Goal: Information Seeking & Learning: Learn about a topic

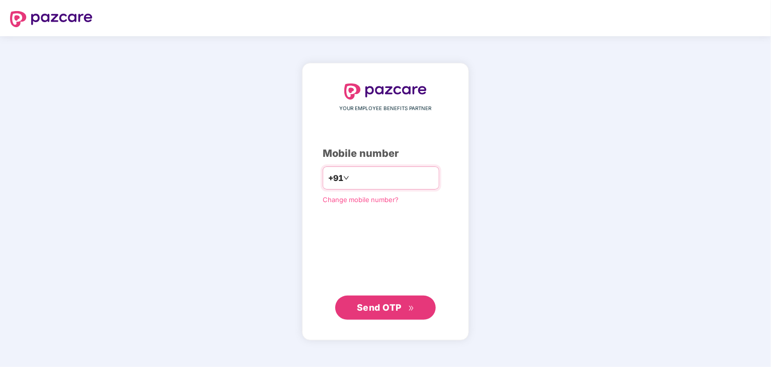
click at [364, 179] on input "number" at bounding box center [392, 178] width 82 height 16
type input "**********"
click at [376, 308] on span "Send OTP" at bounding box center [379, 306] width 45 height 11
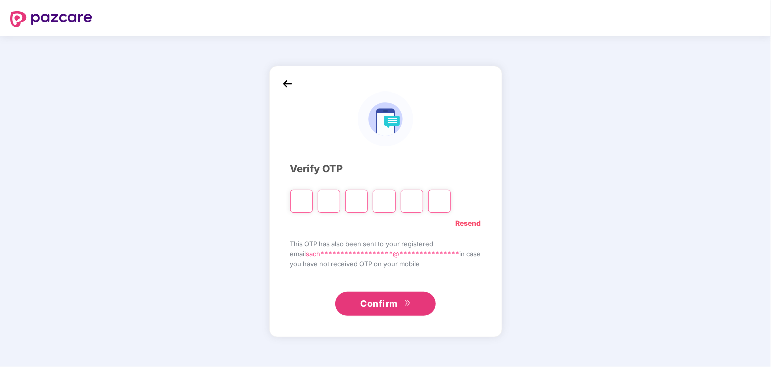
type input "*"
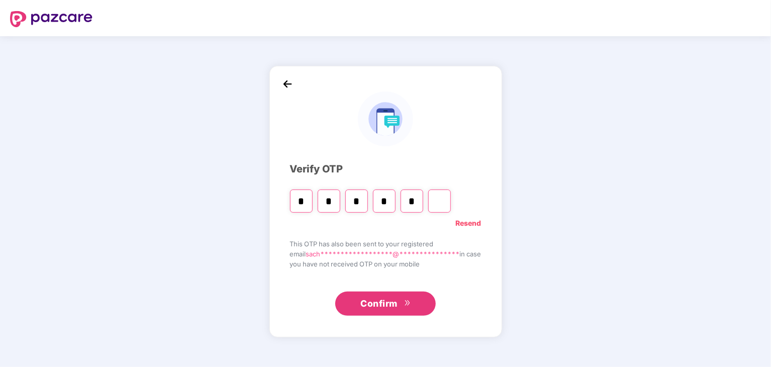
type input "*"
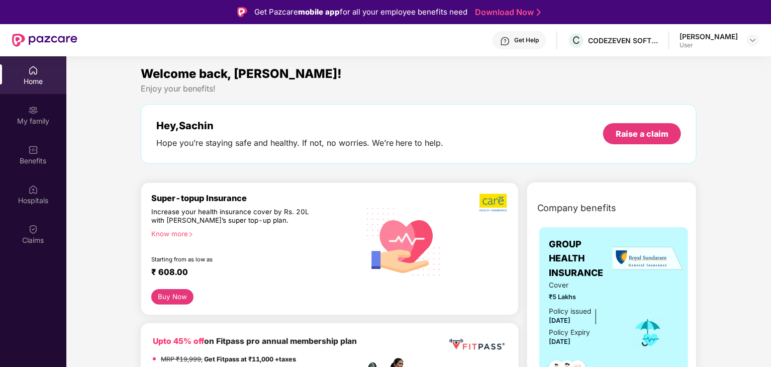
click at [517, 41] on div "Get Help" at bounding box center [526, 40] width 25 height 8
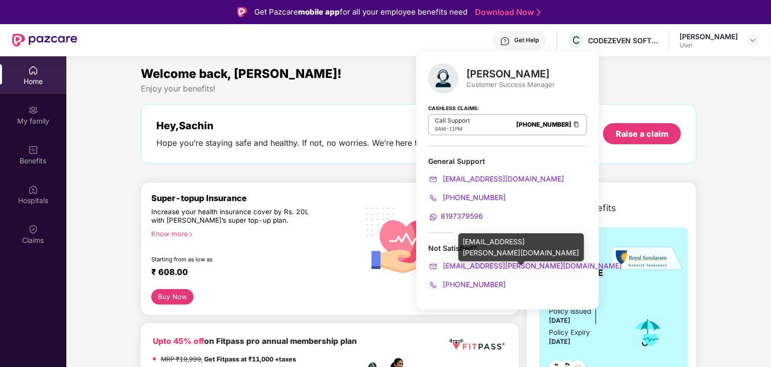
click at [508, 264] on span "[EMAIL_ADDRESS][PERSON_NAME][DOMAIN_NAME]" at bounding box center [531, 265] width 181 height 9
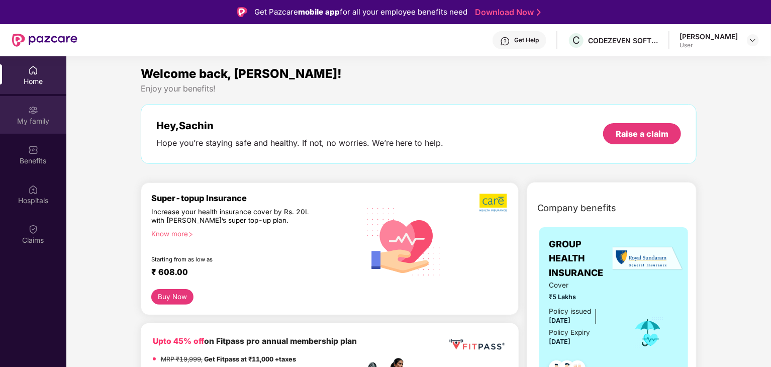
click at [41, 122] on div "My family" at bounding box center [33, 121] width 66 height 10
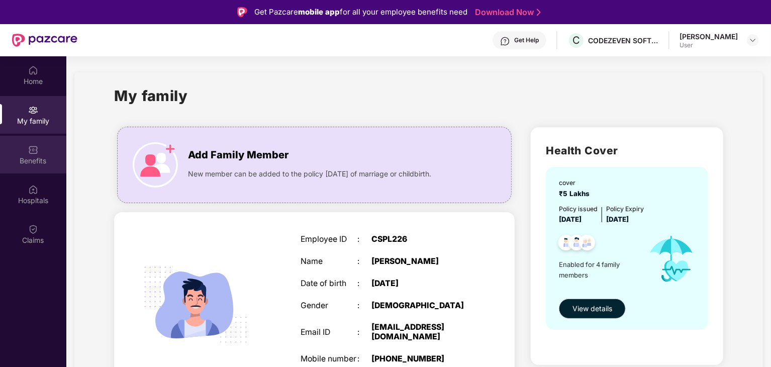
click at [33, 163] on div "Benefits" at bounding box center [33, 161] width 66 height 10
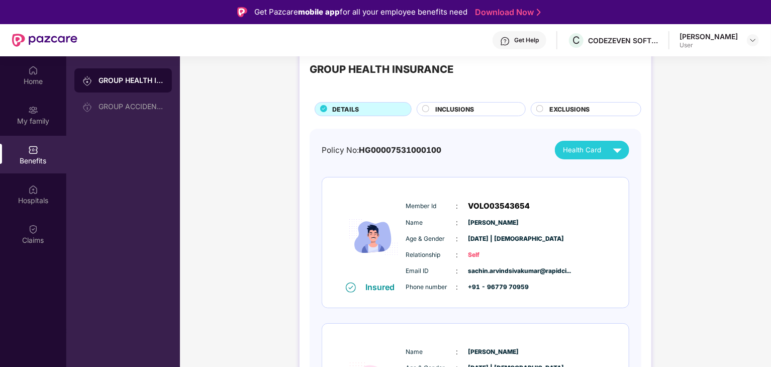
scroll to position [28, 0]
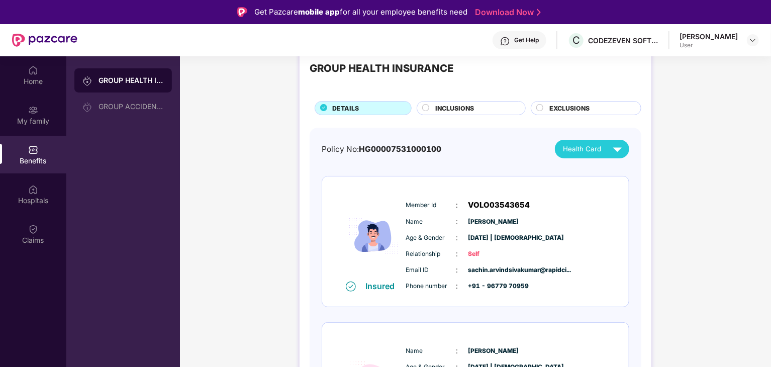
click at [416, 145] on span "HG00007531000100" at bounding box center [400, 149] width 82 height 10
copy div "Policy No: HG00007531000100"
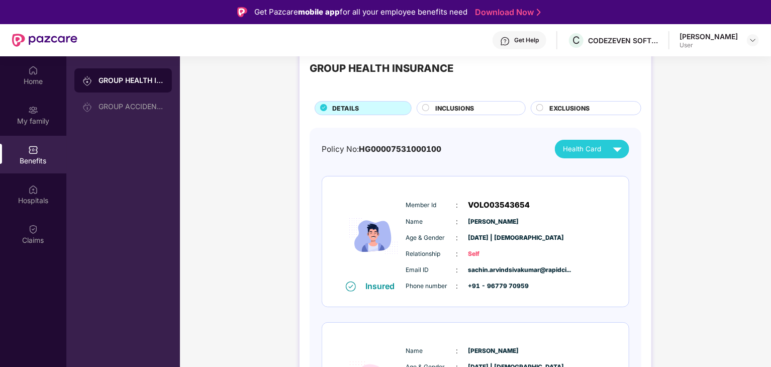
click at [476, 108] on div "INCLUSIONS" at bounding box center [475, 109] width 90 height 11
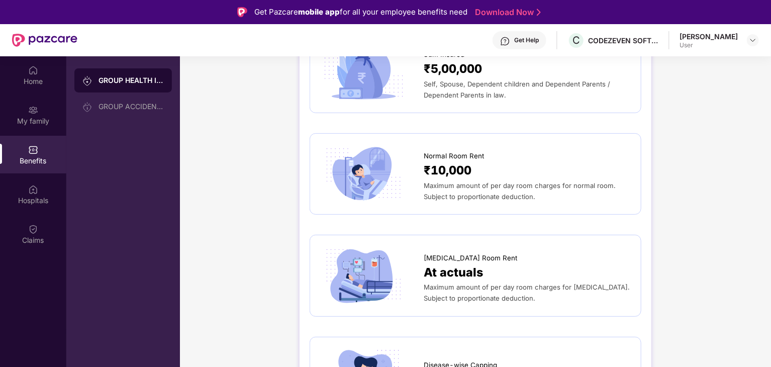
scroll to position [0, 0]
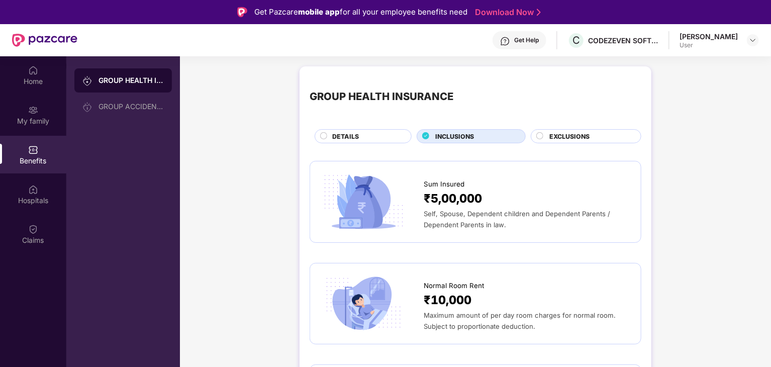
click at [690, 39] on div "[PERSON_NAME]" at bounding box center [708, 37] width 58 height 10
click at [23, 228] on div "Claims" at bounding box center [33, 234] width 66 height 38
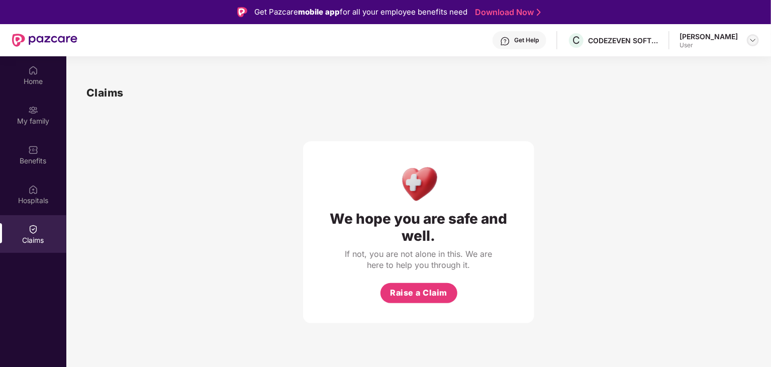
click at [748, 36] on div at bounding box center [753, 40] width 12 height 12
click at [682, 95] on div "[PERSON_NAME]" at bounding box center [697, 92] width 58 height 10
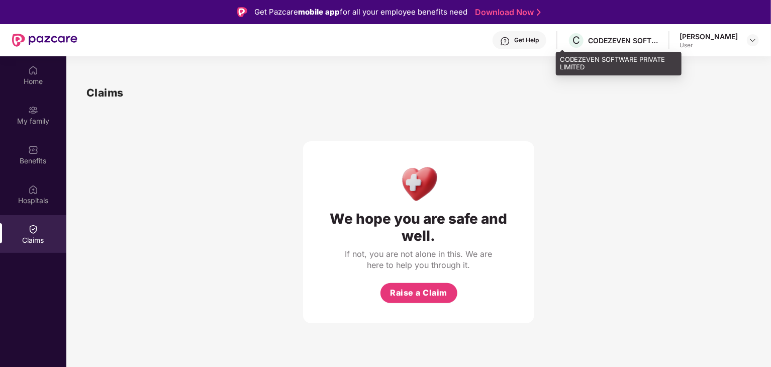
click at [615, 37] on div "CODEZEVEN SOFTWARE PRIVATE LIMITED" at bounding box center [623, 41] width 70 height 10
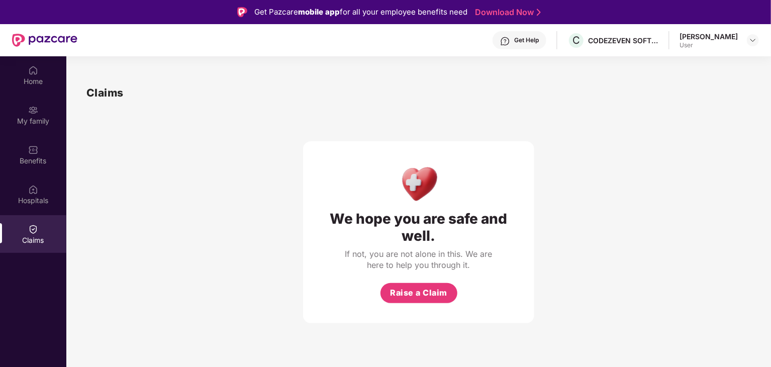
click at [515, 40] on div "Get Help" at bounding box center [526, 40] width 25 height 8
click at [643, 174] on div "We hope you are safe and well. If not, you are not alone in this. We are here t…" at bounding box center [418, 212] width 664 height 222
click at [22, 199] on div "Hospitals" at bounding box center [33, 200] width 66 height 10
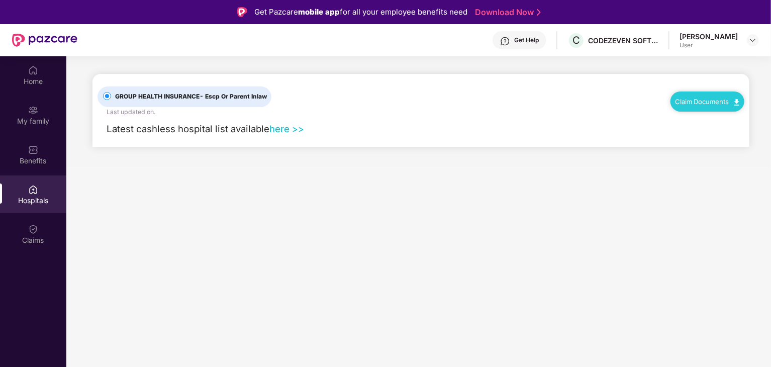
click at [739, 99] on img at bounding box center [736, 102] width 5 height 7
click at [306, 218] on main "GROUP HEALTH INSURANCE - Escp Or Parent Inlaw Last updated on . Claim Documents…" at bounding box center [418, 239] width 704 height 367
click at [33, 163] on div "Benefits" at bounding box center [33, 161] width 66 height 10
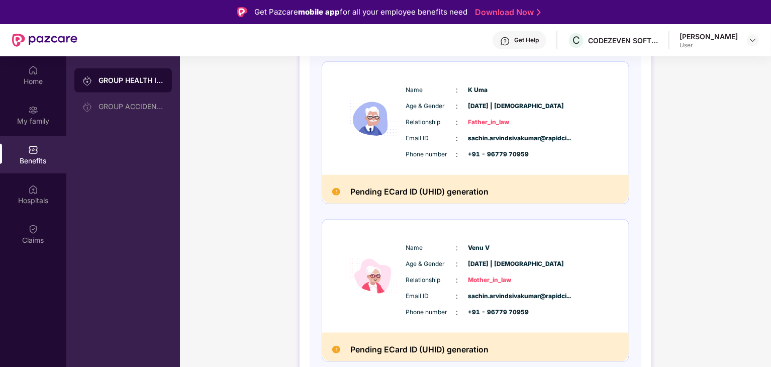
scroll to position [56, 0]
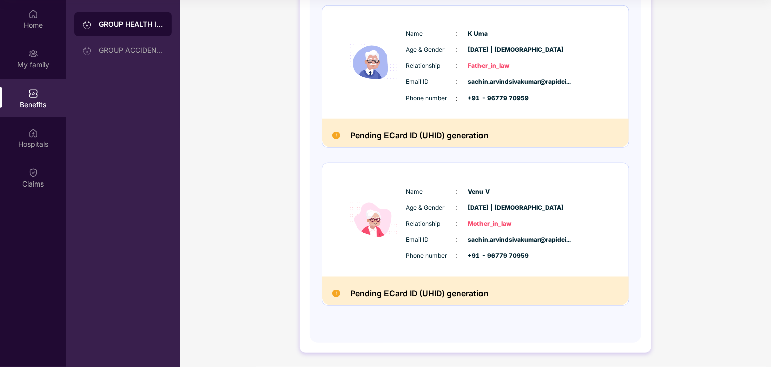
click at [414, 290] on h2 "Pending ECard ID (UHID) generation" at bounding box center [419, 293] width 138 height 14
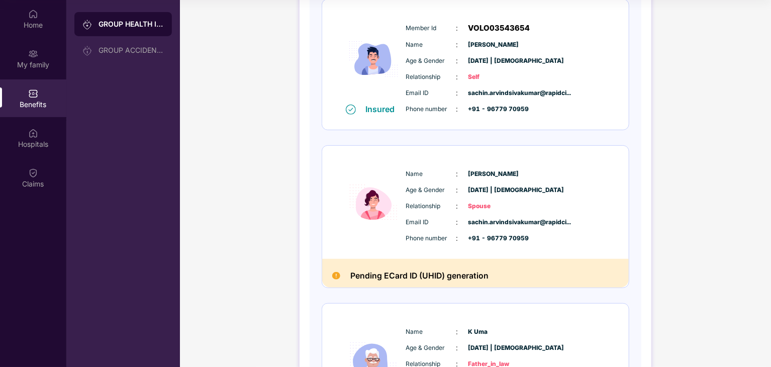
scroll to position [144, 0]
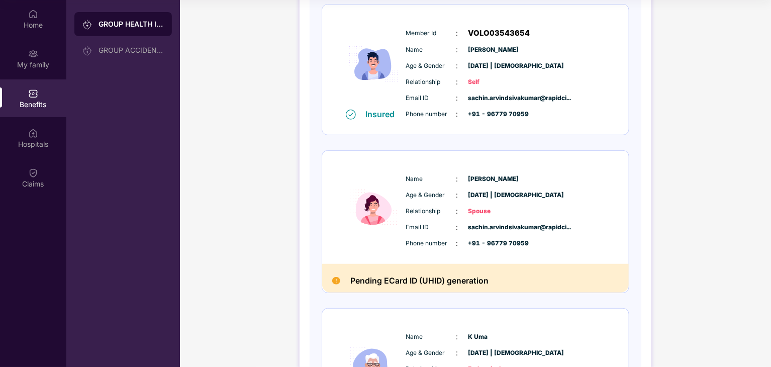
click at [471, 218] on div "Name : Yasheka Venu Age & Gender : 17 Oct 1996 | Female Relationship : Spouse E…" at bounding box center [505, 210] width 204 height 85
click at [404, 286] on h2 "Pending ECard ID (UHID) generation" at bounding box center [419, 281] width 138 height 14
click at [369, 197] on img at bounding box center [373, 207] width 60 height 89
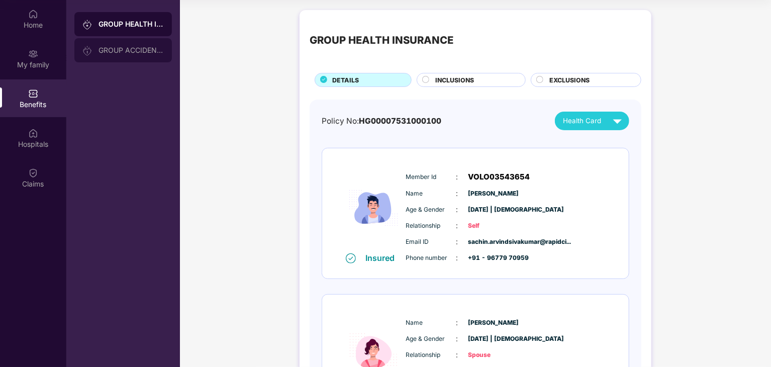
click at [136, 45] on div "GROUP ACCIDENTAL INSURANCE" at bounding box center [122, 50] width 97 height 24
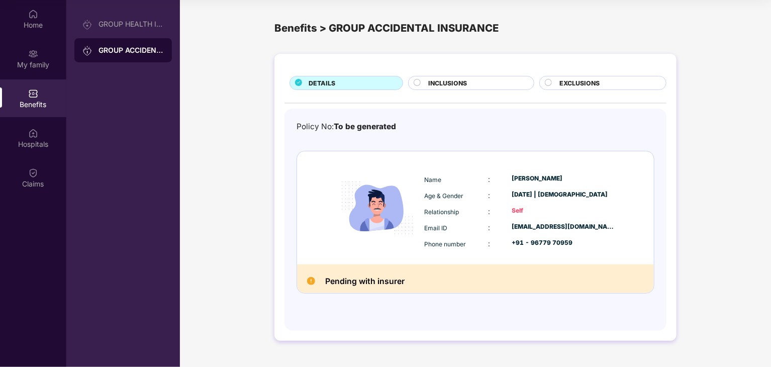
click at [485, 228] on div "Email ID" at bounding box center [456, 227] width 64 height 11
click at [52, 55] on div "My family" at bounding box center [33, 59] width 66 height 38
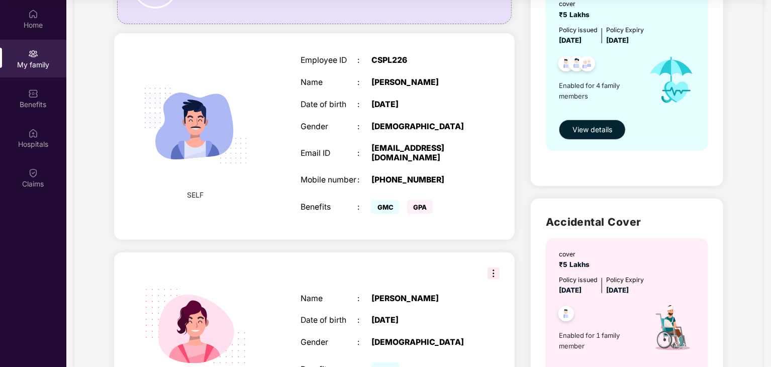
scroll to position [183, 0]
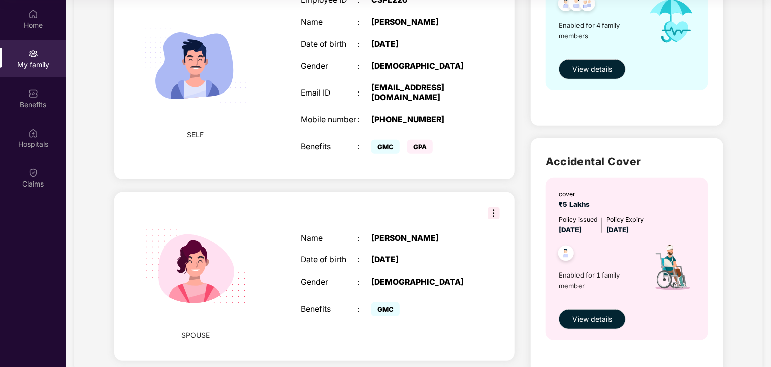
click at [492, 219] on img at bounding box center [493, 213] width 12 height 12
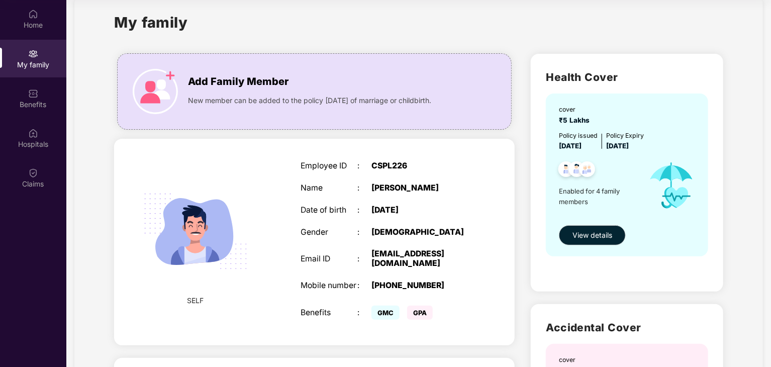
scroll to position [20, 0]
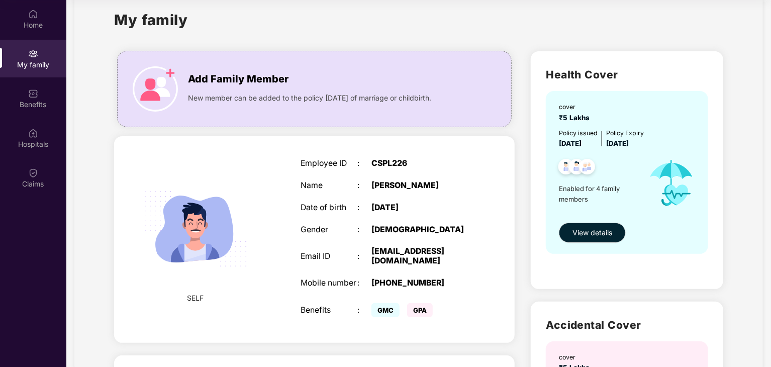
click at [398, 179] on div "Employee ID : CSPL226 Name : Sachin Arvind Sivakumar Date of birth : 26 Jan 199…" at bounding box center [385, 239] width 190 height 186
click at [36, 23] on div "Home" at bounding box center [33, 25] width 66 height 10
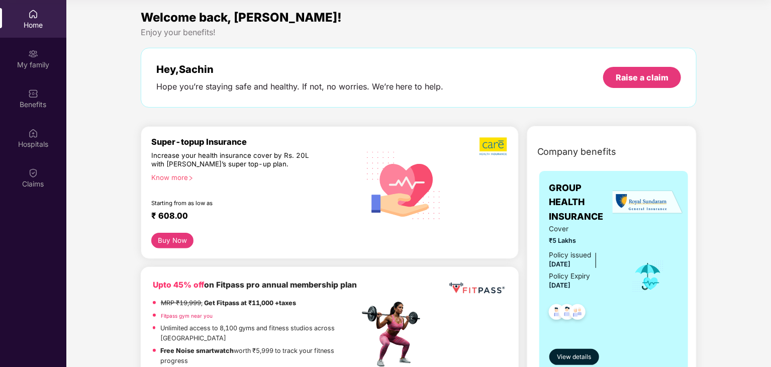
scroll to position [0, 0]
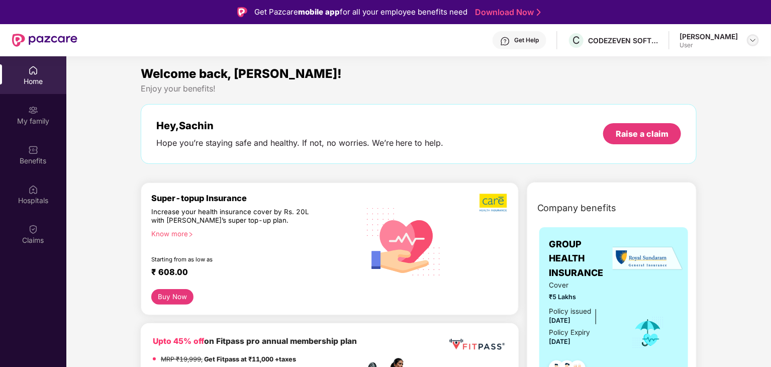
click at [751, 37] on img at bounding box center [753, 40] width 8 height 8
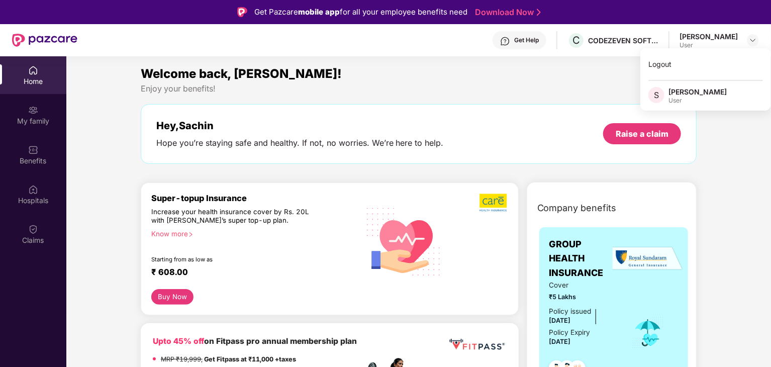
click at [686, 91] on div "[PERSON_NAME]" at bounding box center [697, 92] width 58 height 10
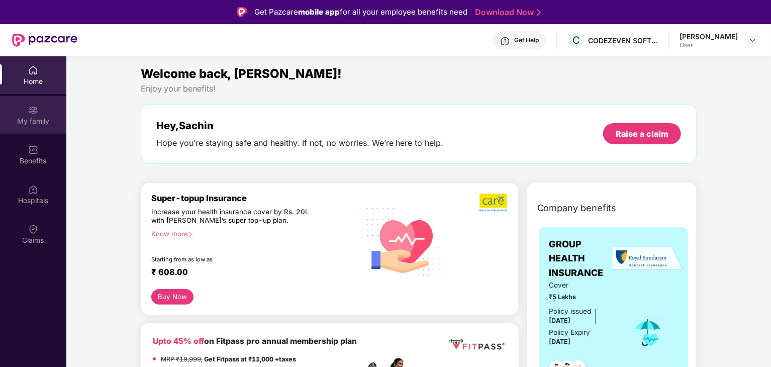
click at [38, 121] on div "My family" at bounding box center [33, 121] width 66 height 10
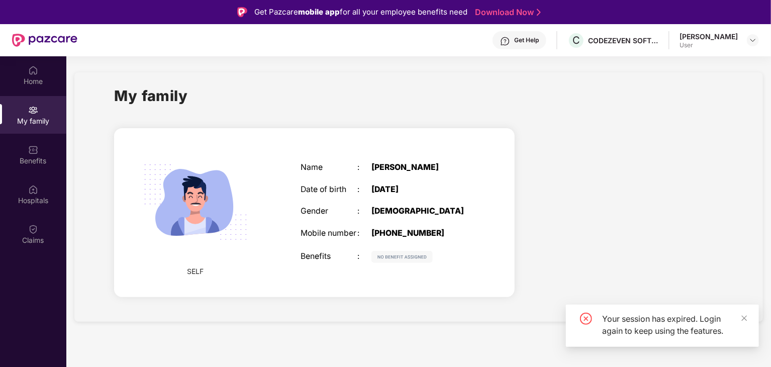
scroll to position [56, 0]
